Goal: Information Seeking & Learning: Learn about a topic

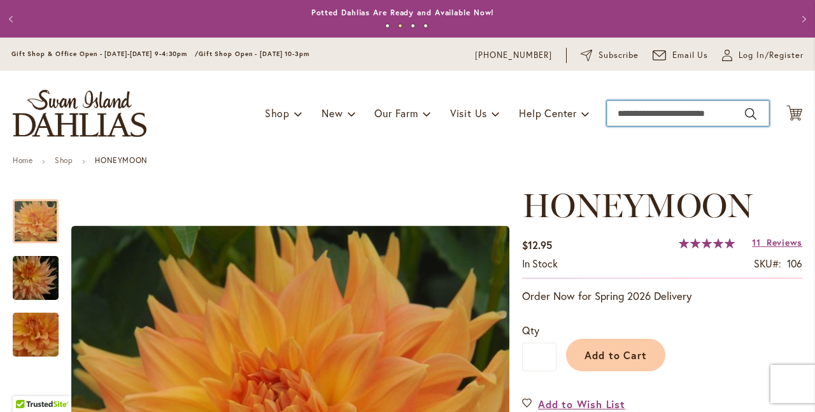
click at [639, 113] on input "Search" at bounding box center [687, 113] width 162 height 25
type input "**********"
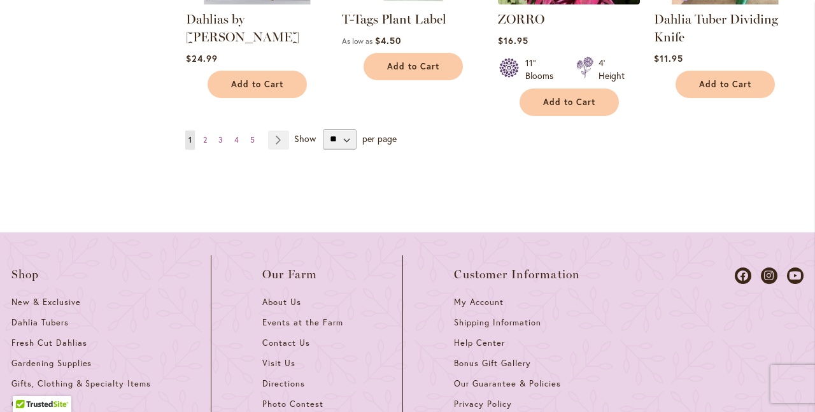
scroll to position [1383, 0]
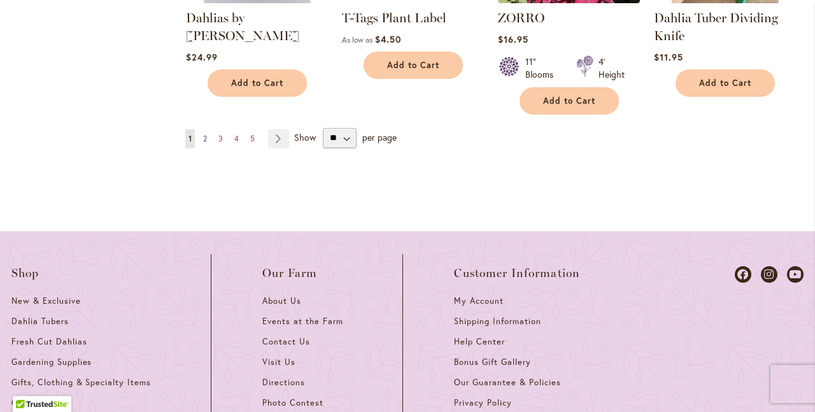
click at [206, 138] on link "Page 2" at bounding box center [205, 138] width 10 height 19
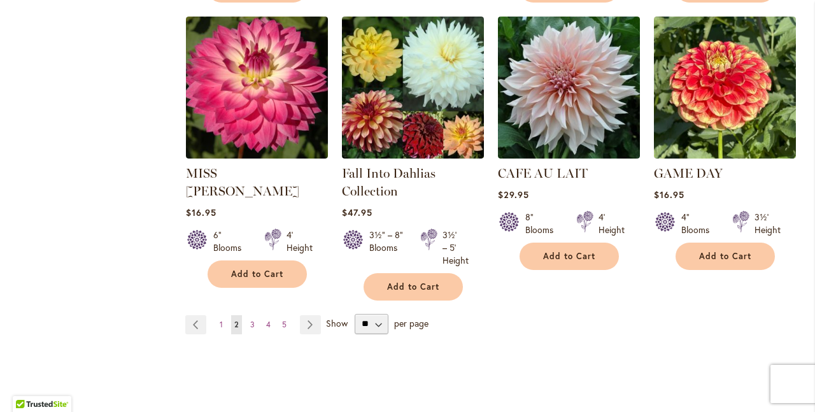
scroll to position [1264, 0]
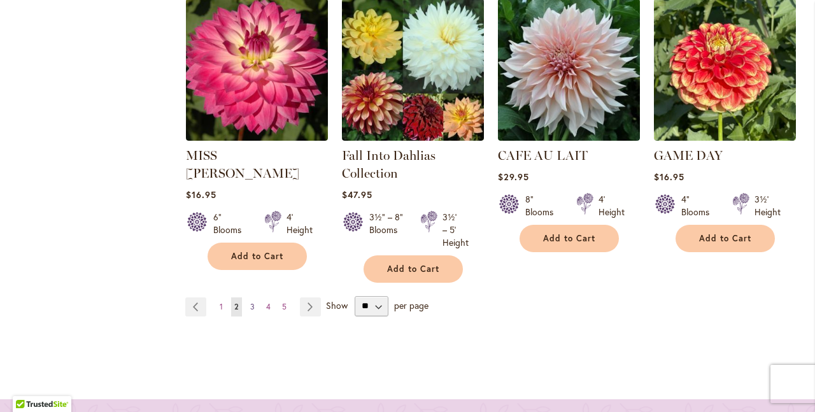
click at [250, 305] on span "3" at bounding box center [252, 307] width 4 height 10
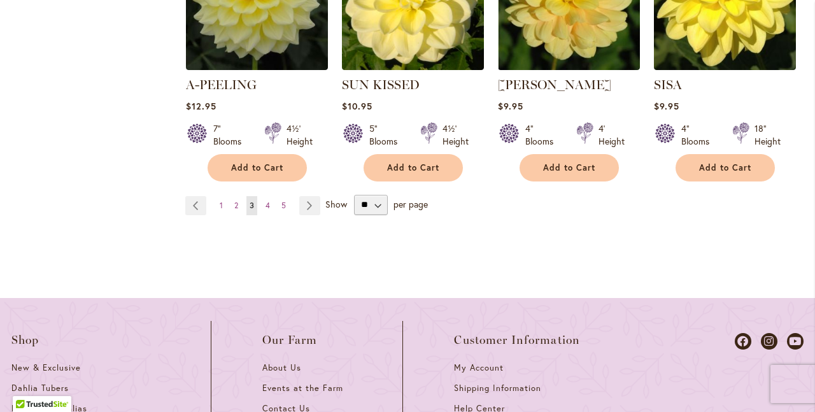
scroll to position [1441, 0]
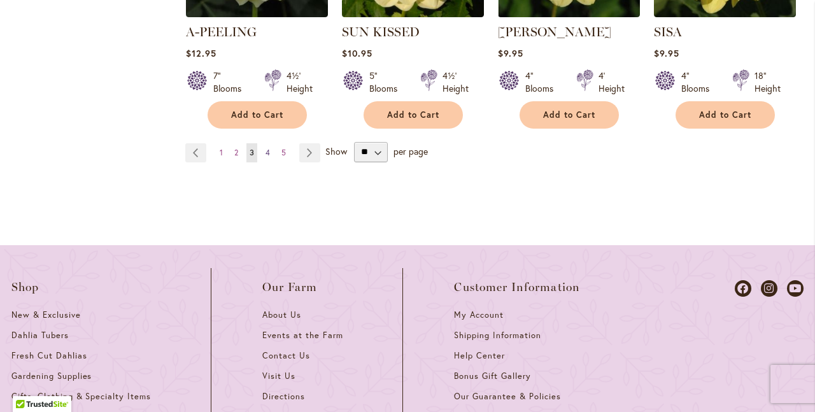
click at [265, 148] on span "4" at bounding box center [267, 153] width 4 height 10
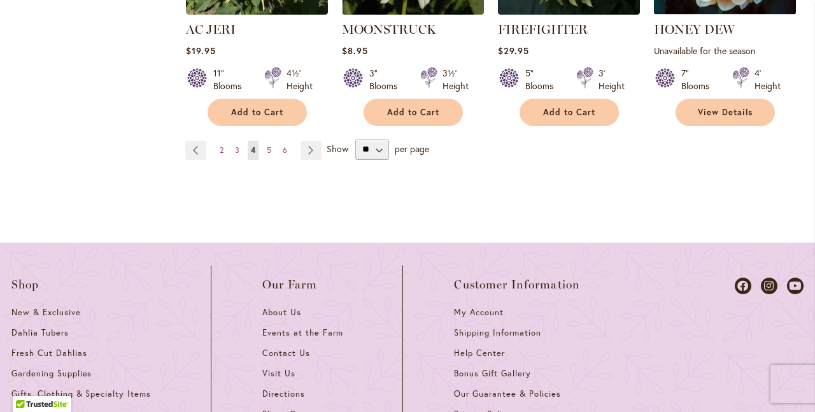
scroll to position [1470, 0]
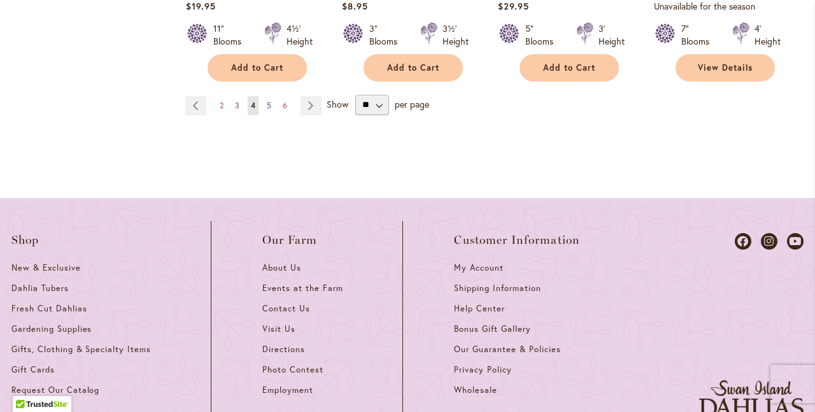
click at [267, 101] on span "5" at bounding box center [269, 106] width 4 height 10
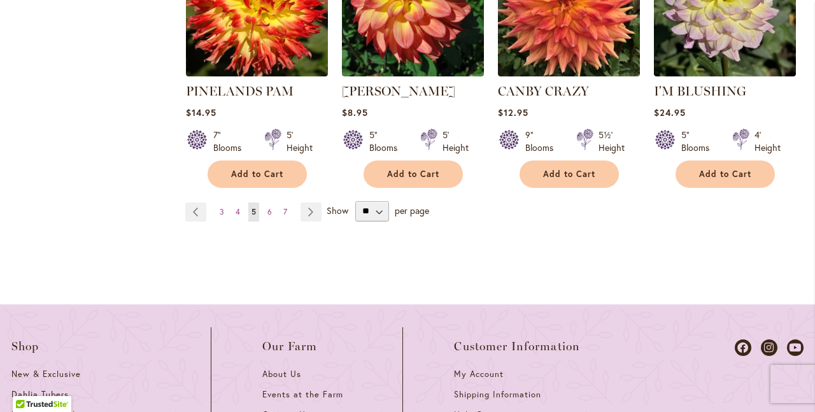
scroll to position [1353, 0]
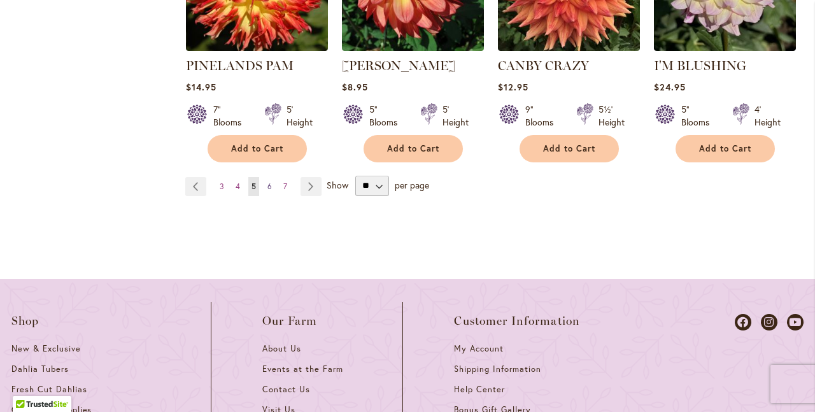
click at [267, 185] on span "6" at bounding box center [269, 186] width 4 height 10
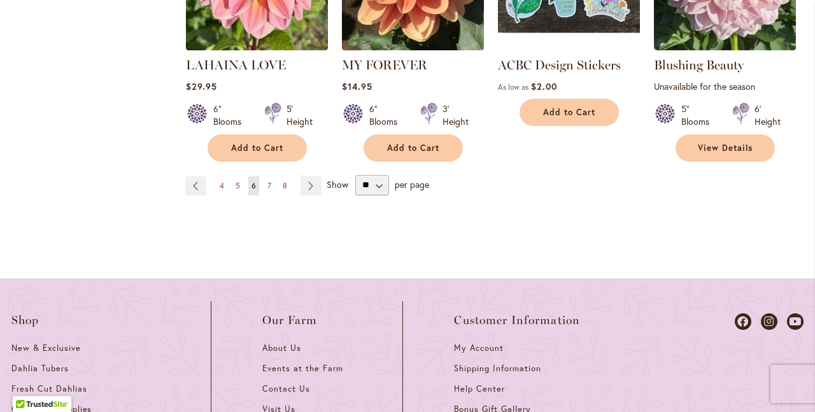
scroll to position [1434, 0]
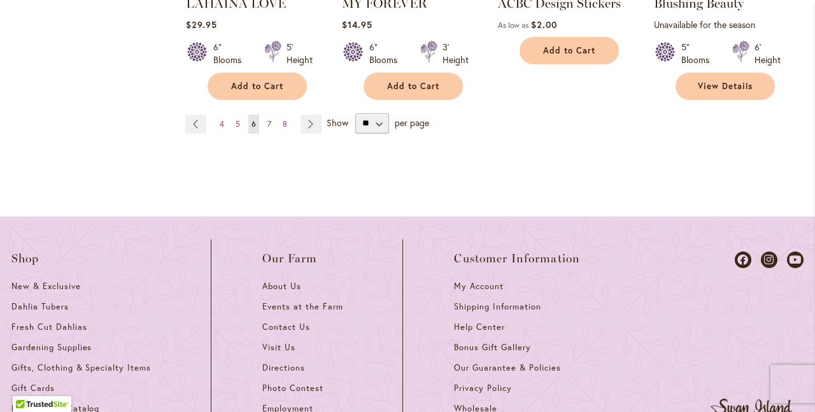
click at [267, 119] on span "7" at bounding box center [269, 124] width 4 height 10
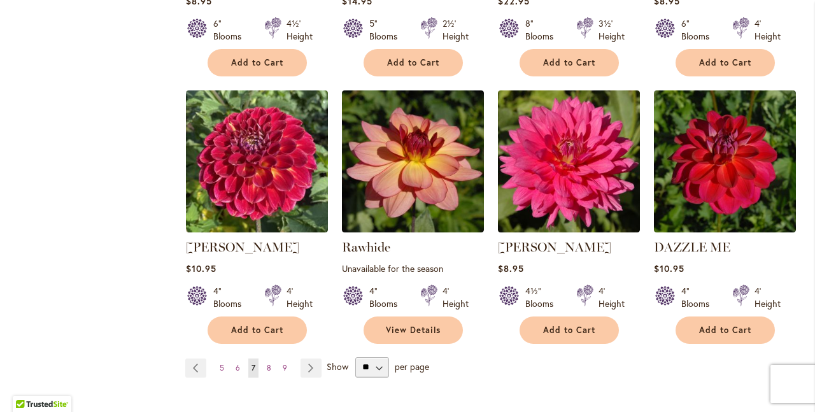
scroll to position [1216, 0]
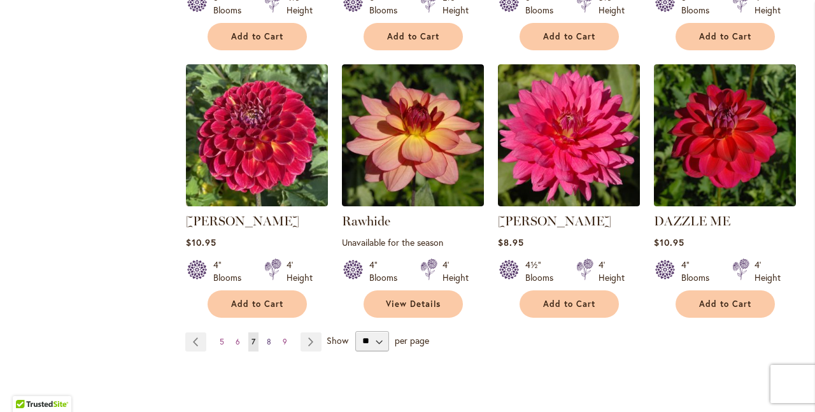
click at [269, 339] on span "8" at bounding box center [269, 342] width 4 height 10
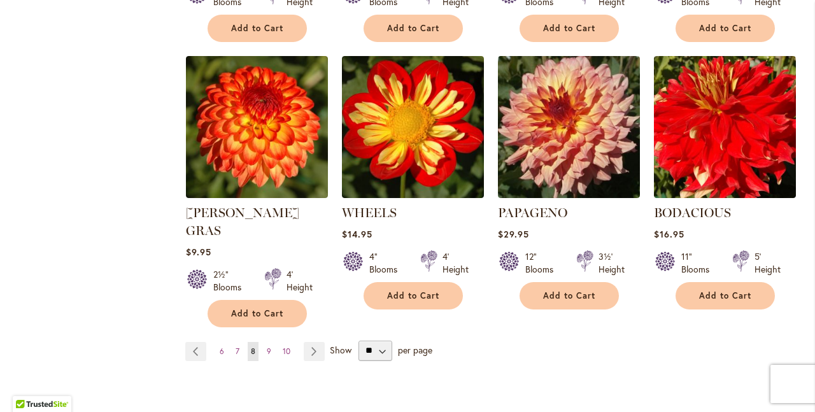
scroll to position [1295, 0]
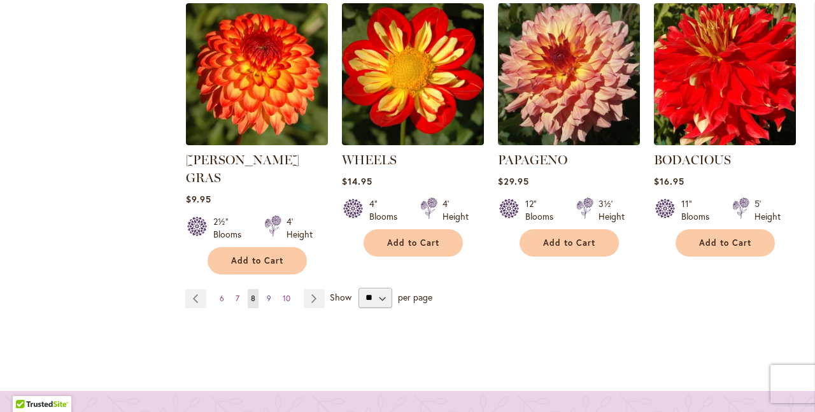
click at [270, 289] on link "Page 9" at bounding box center [268, 298] width 11 height 19
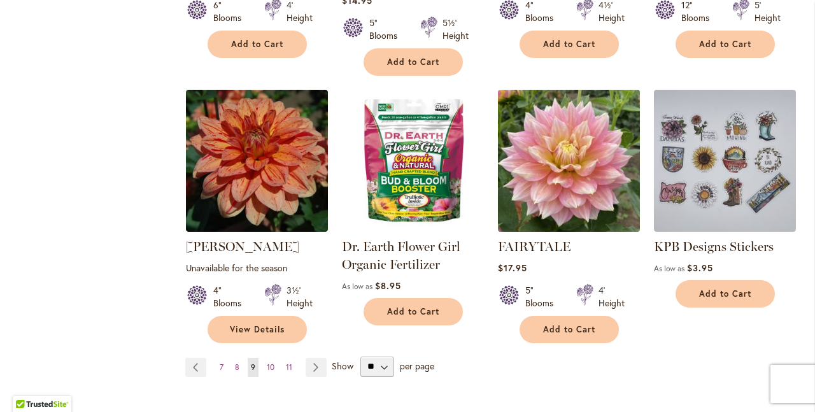
scroll to position [1279, 0]
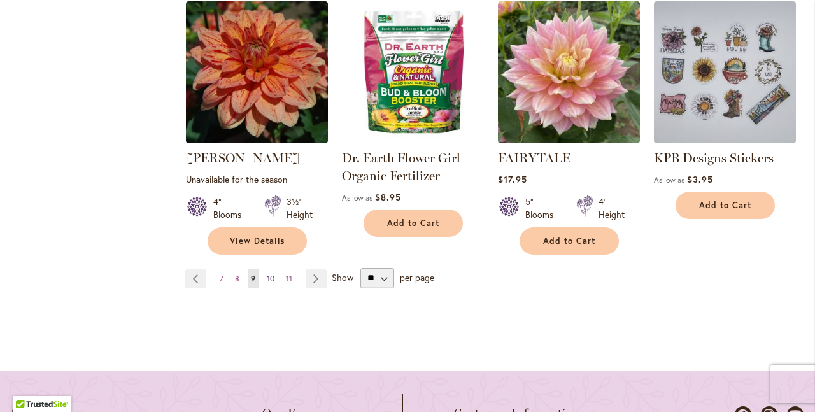
click at [268, 274] on span "10" at bounding box center [271, 279] width 8 height 10
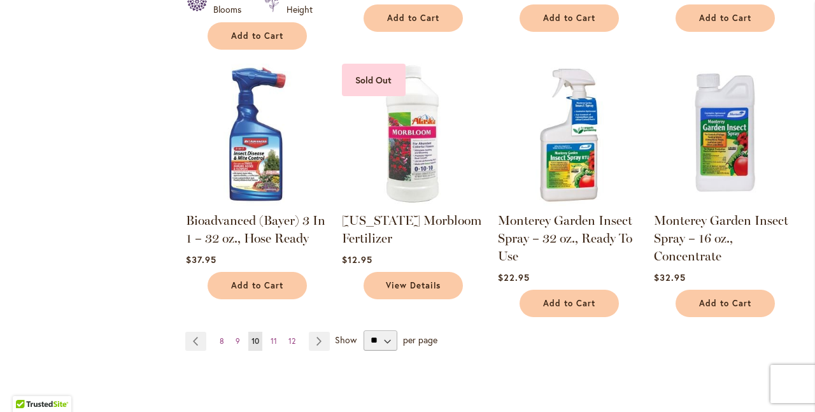
scroll to position [1304, 0]
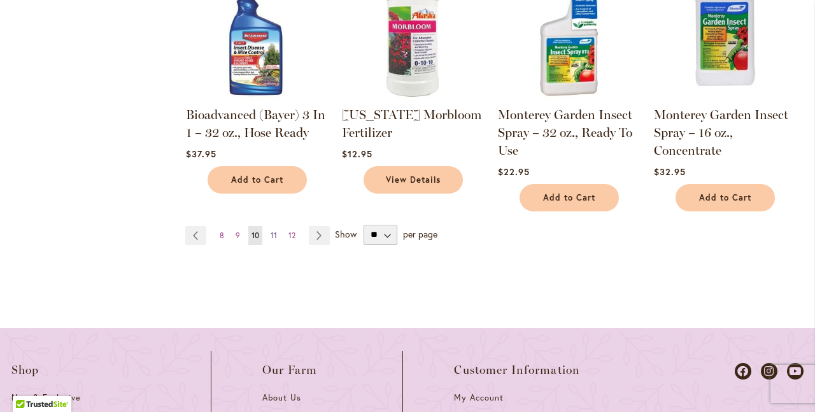
click at [272, 232] on span "11" at bounding box center [273, 235] width 6 height 10
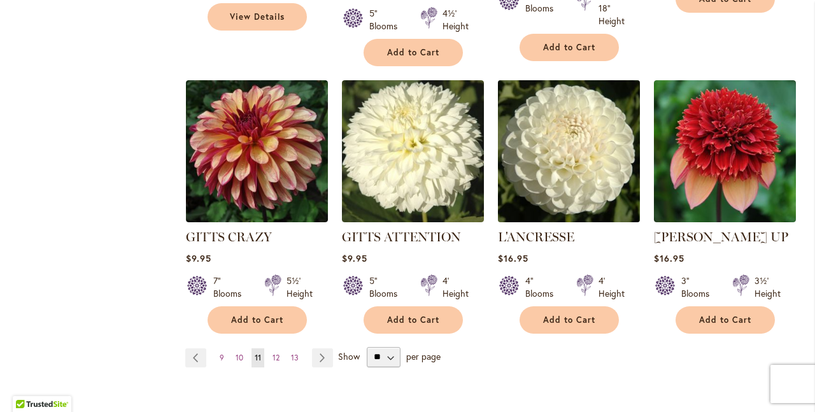
scroll to position [1376, 0]
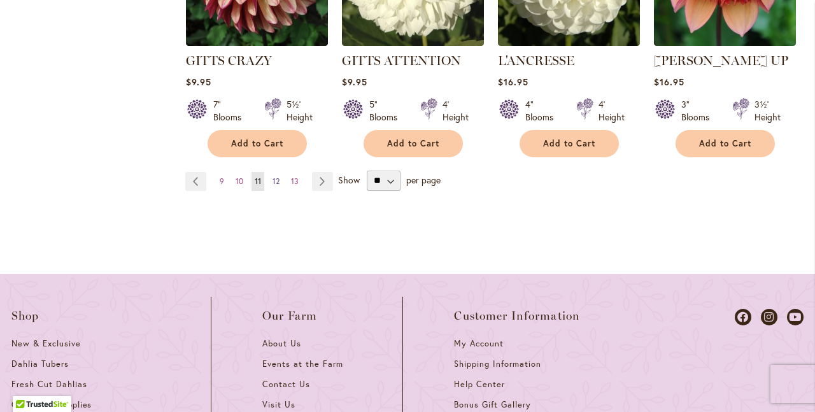
click at [278, 173] on link "Page 12" at bounding box center [275, 181] width 13 height 19
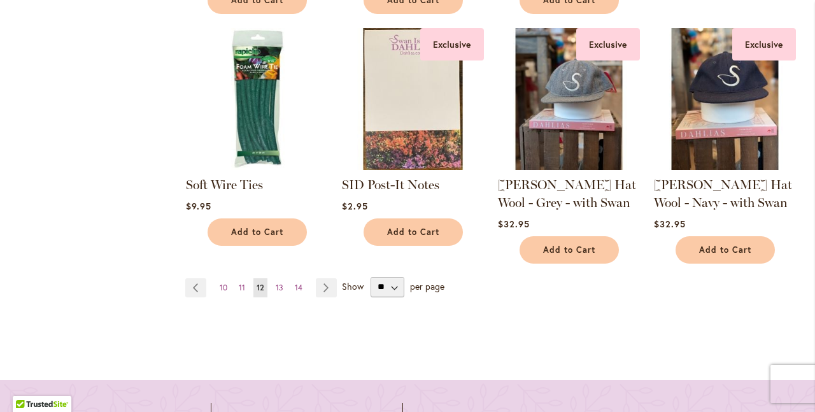
scroll to position [1254, 0]
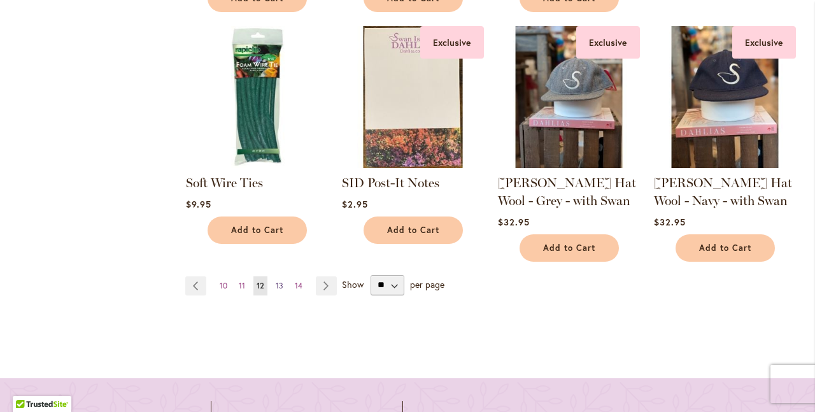
click at [281, 276] on link "Page 13" at bounding box center [279, 285] width 14 height 19
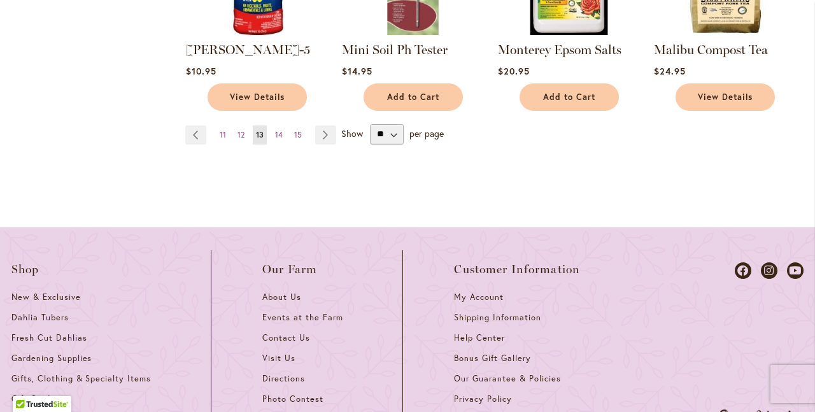
scroll to position [1387, 0]
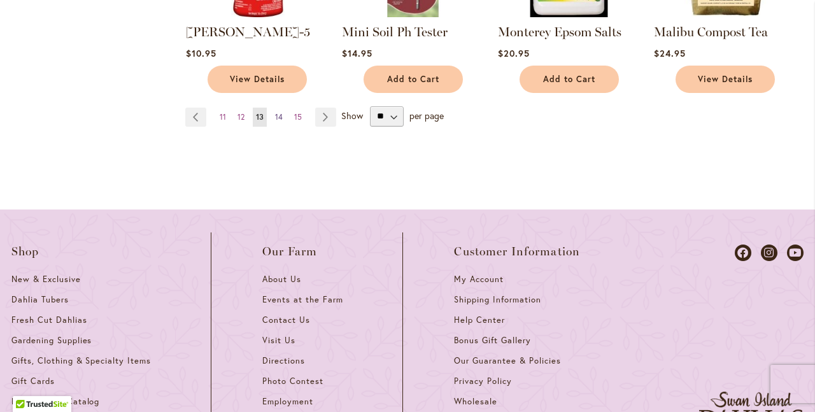
click at [278, 113] on span "14" at bounding box center [279, 117] width 8 height 10
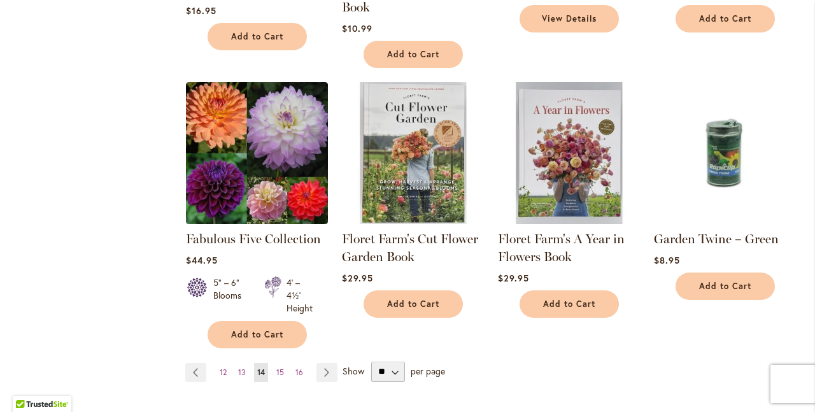
scroll to position [1331, 0]
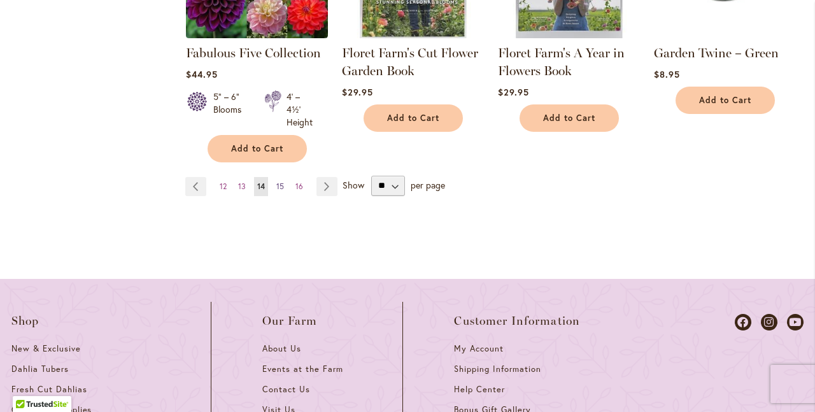
click at [282, 183] on span "15" at bounding box center [280, 186] width 8 height 10
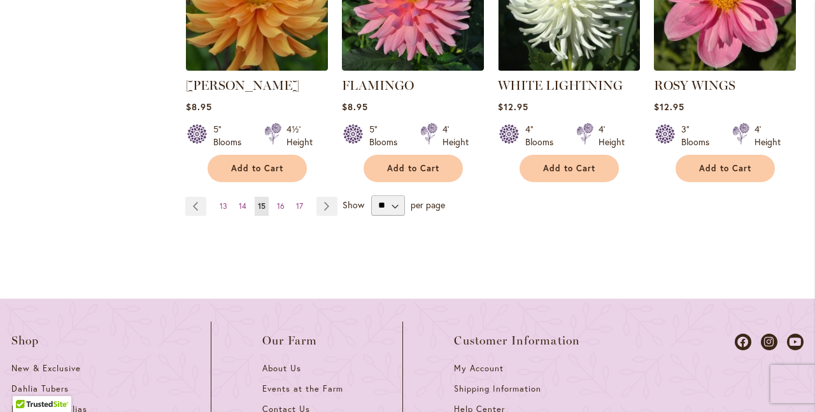
scroll to position [1352, 0]
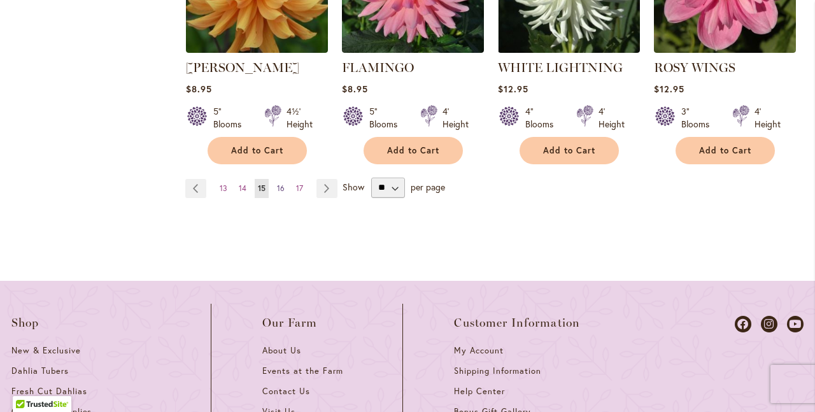
click at [278, 187] on span "16" at bounding box center [281, 188] width 8 height 10
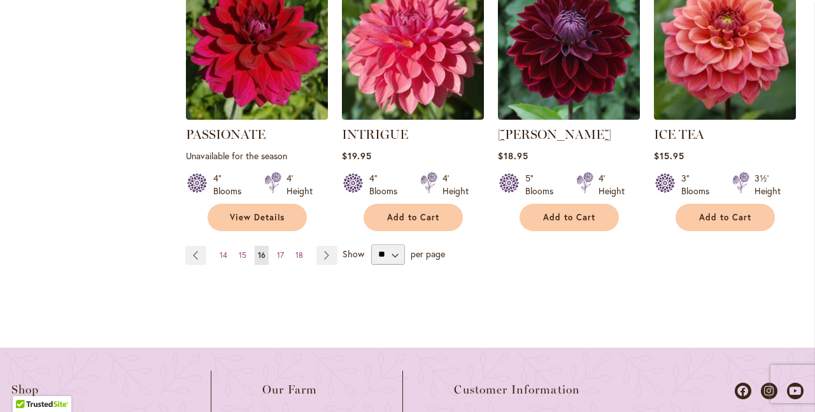
scroll to position [1373, 0]
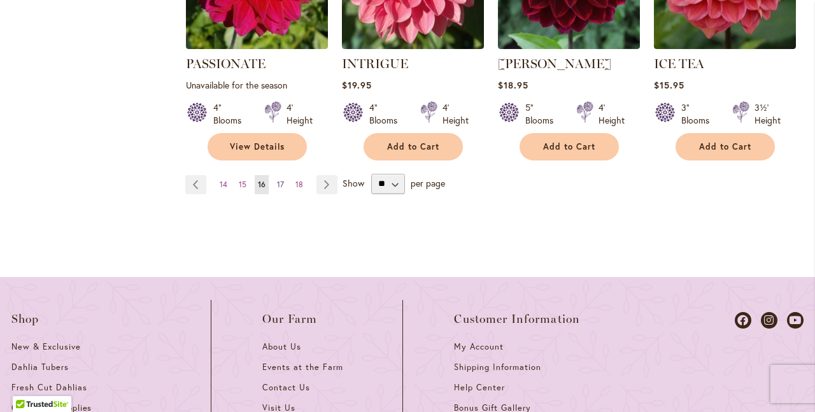
click at [281, 179] on span "17" at bounding box center [280, 184] width 7 height 10
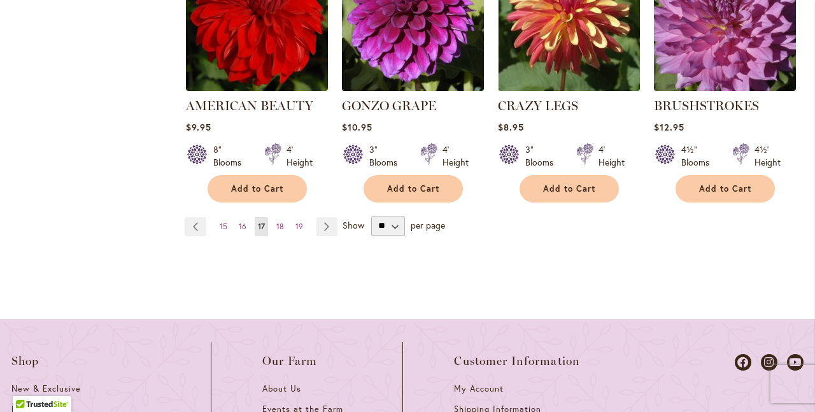
scroll to position [1393, 0]
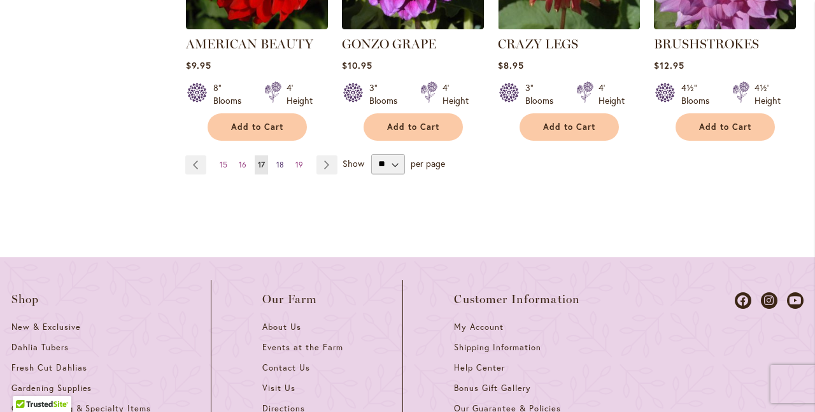
click at [281, 160] on span "18" at bounding box center [280, 165] width 8 height 10
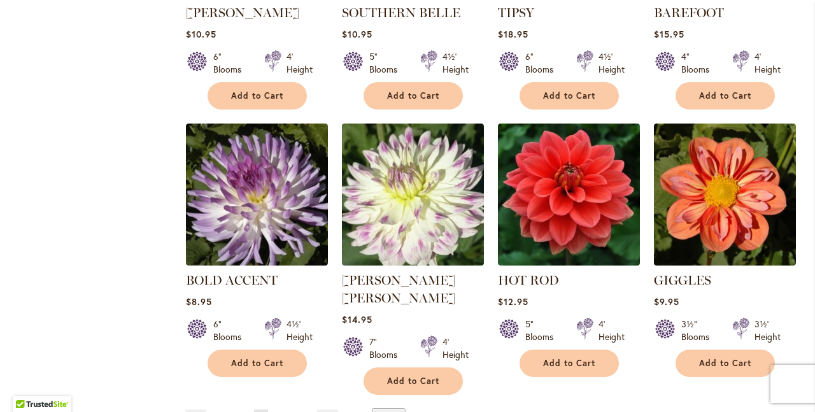
scroll to position [1340, 0]
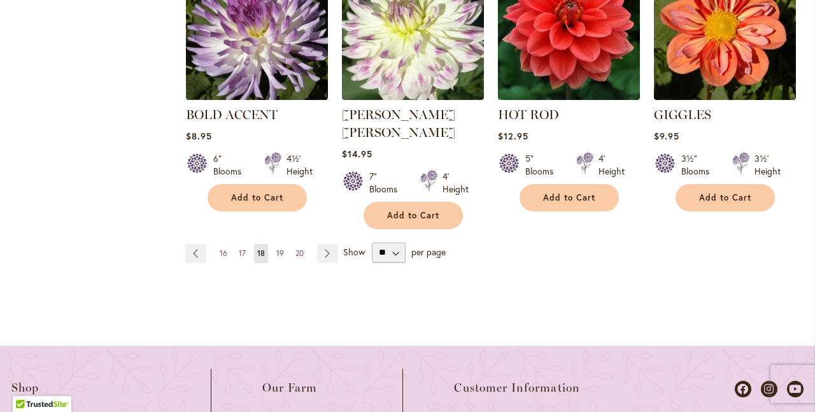
click at [280, 248] on span "19" at bounding box center [280, 253] width 8 height 10
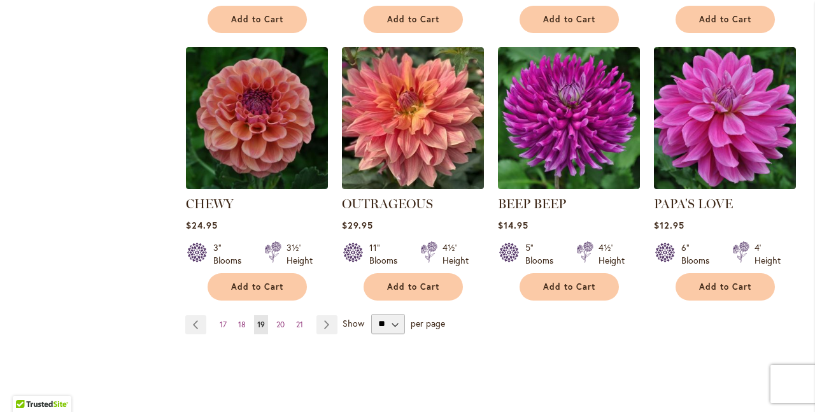
scroll to position [1339, 0]
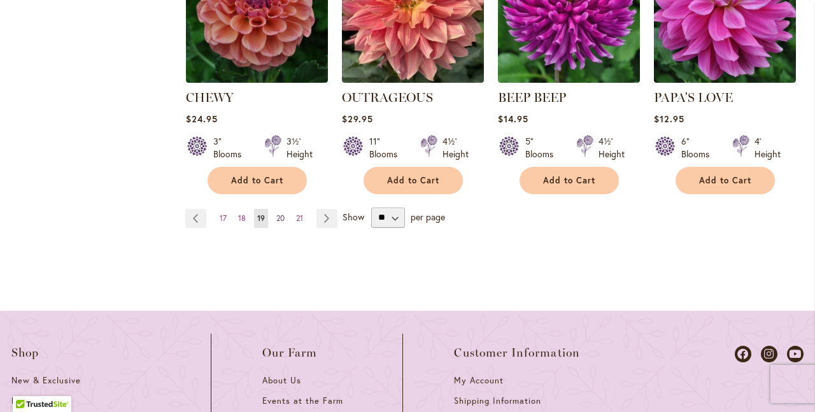
click at [280, 213] on span "20" at bounding box center [280, 218] width 8 height 10
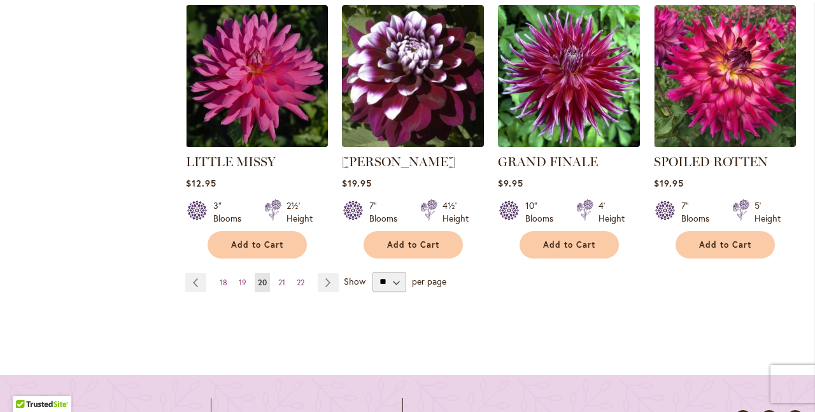
scroll to position [1328, 0]
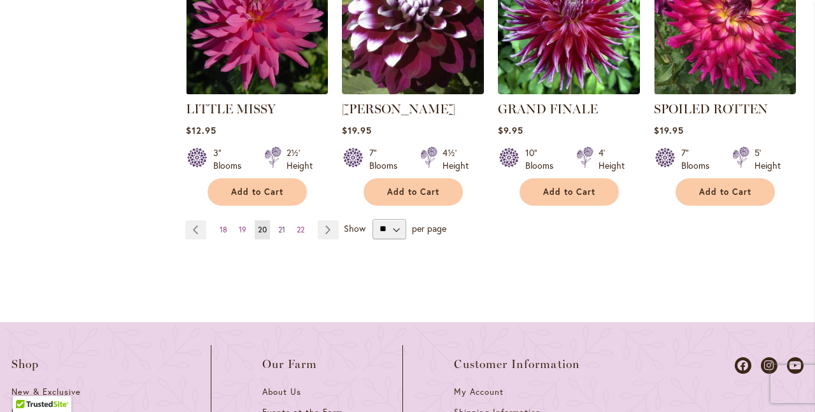
click at [279, 225] on span "21" at bounding box center [281, 230] width 7 height 10
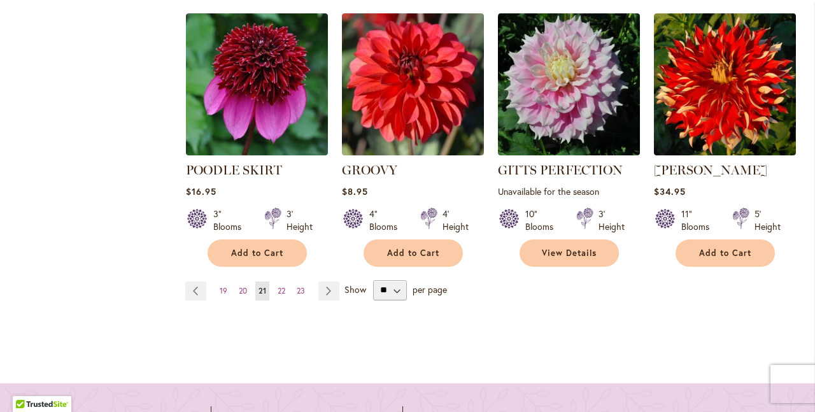
scroll to position [1320, 0]
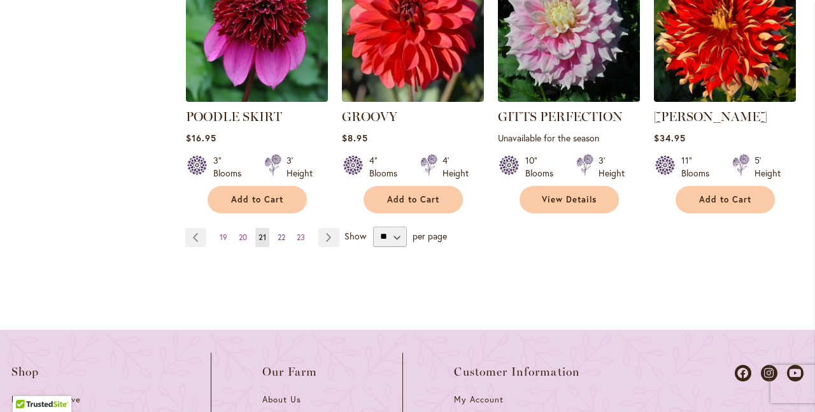
click at [279, 232] on span "22" at bounding box center [281, 237] width 8 height 10
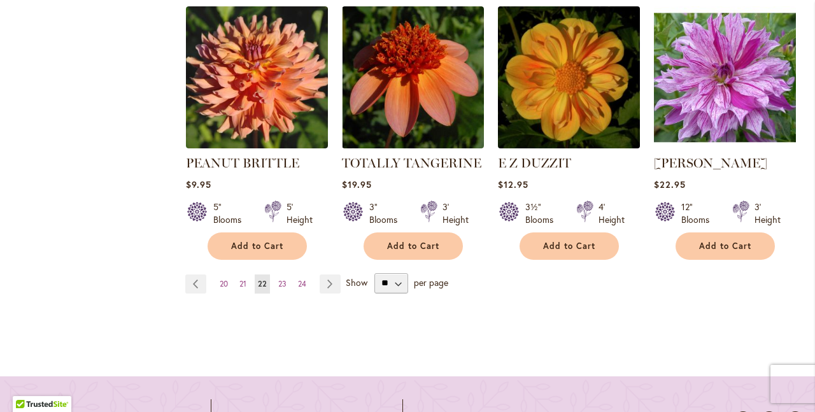
scroll to position [1300, 0]
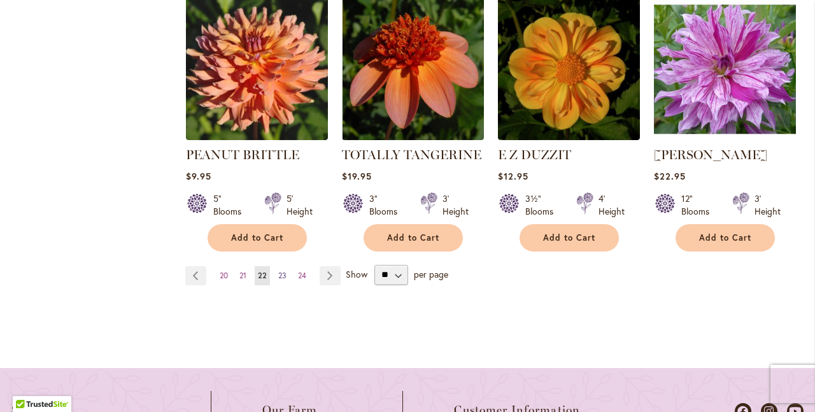
click at [278, 271] on span "23" at bounding box center [282, 275] width 8 height 10
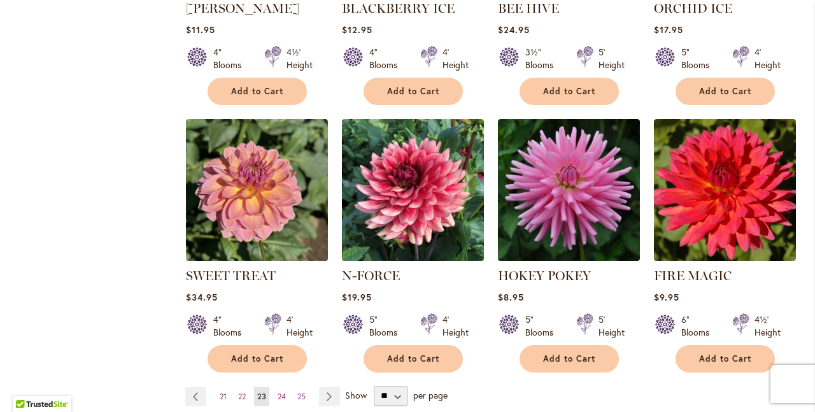
scroll to position [1303, 0]
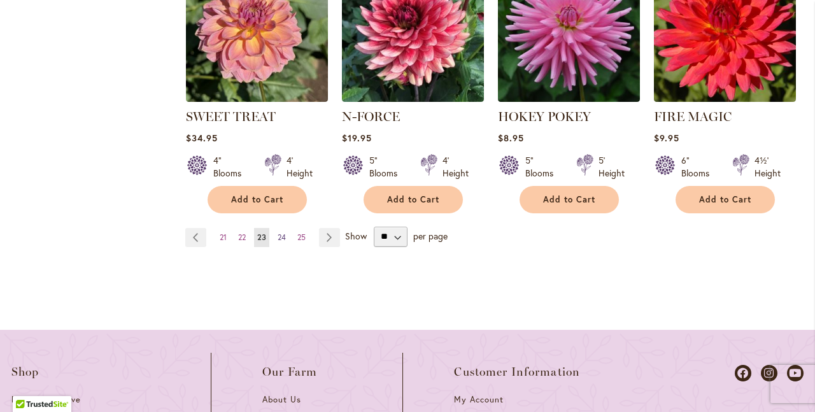
click at [281, 232] on span "24" at bounding box center [281, 237] width 8 height 10
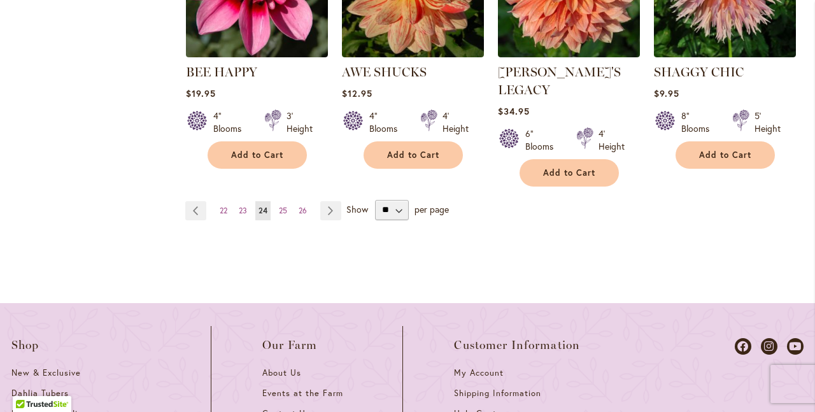
scroll to position [1374, 0]
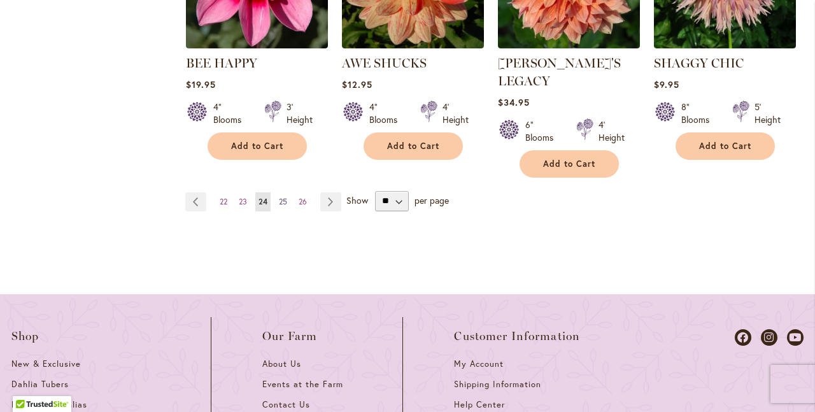
click at [285, 197] on span "25" at bounding box center [283, 202] width 8 height 10
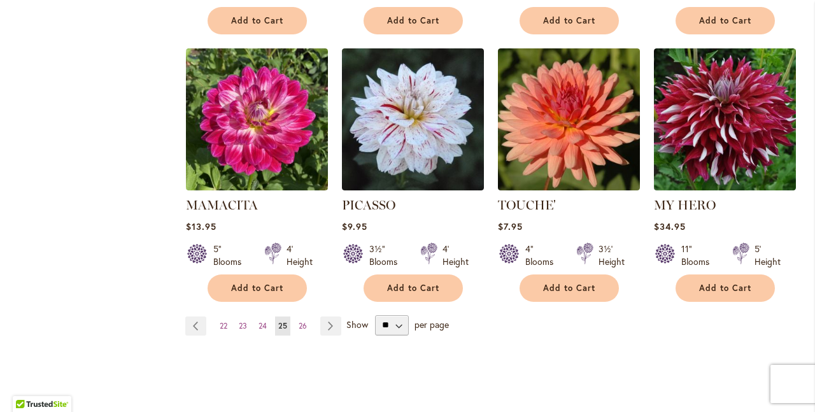
scroll to position [1268, 0]
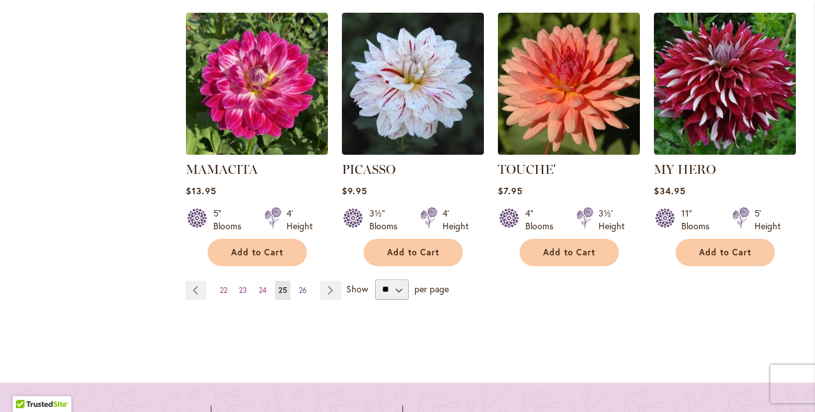
click at [300, 285] on span "26" at bounding box center [302, 290] width 8 height 10
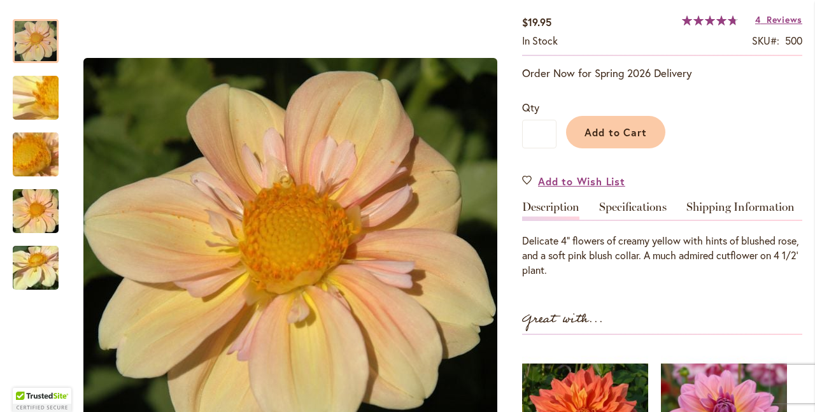
scroll to position [305, 0]
